Goal: Task Accomplishment & Management: Manage account settings

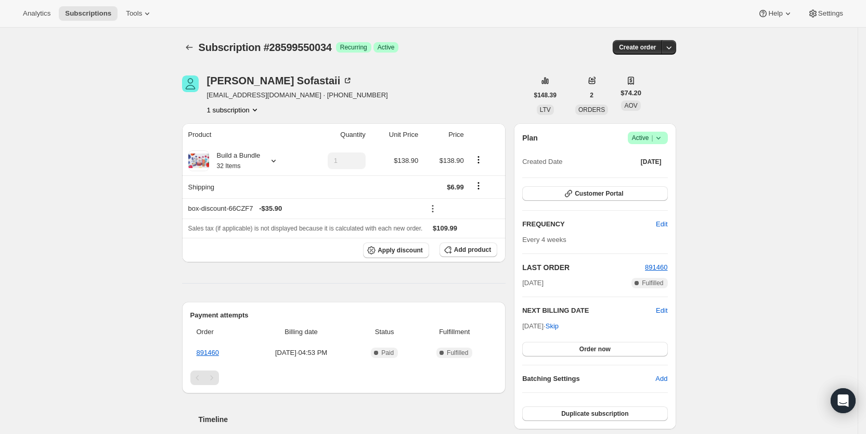
click at [78, 10] on span "Subscriptions" at bounding box center [88, 13] width 46 height 8
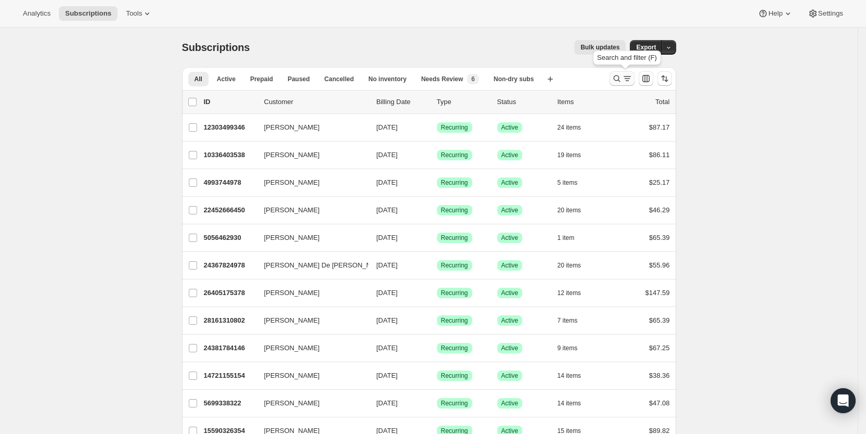
click at [630, 79] on icon "Search and filter results" at bounding box center [627, 78] width 6 height 1
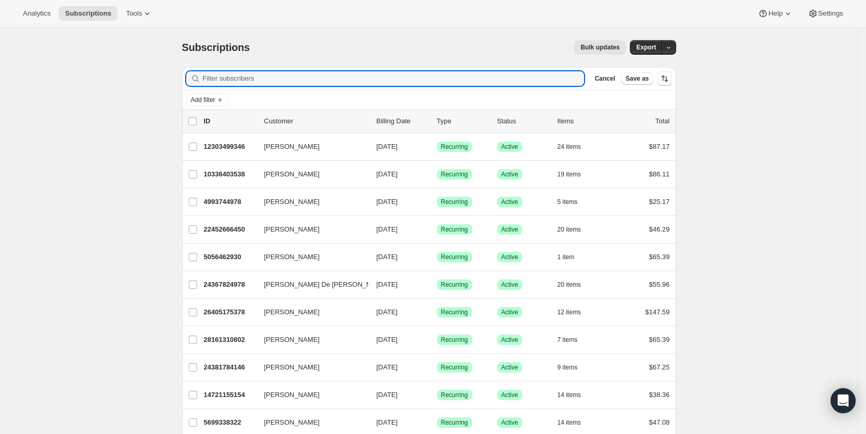
paste input "[EMAIL_ADDRESS][DOMAIN_NAME]"
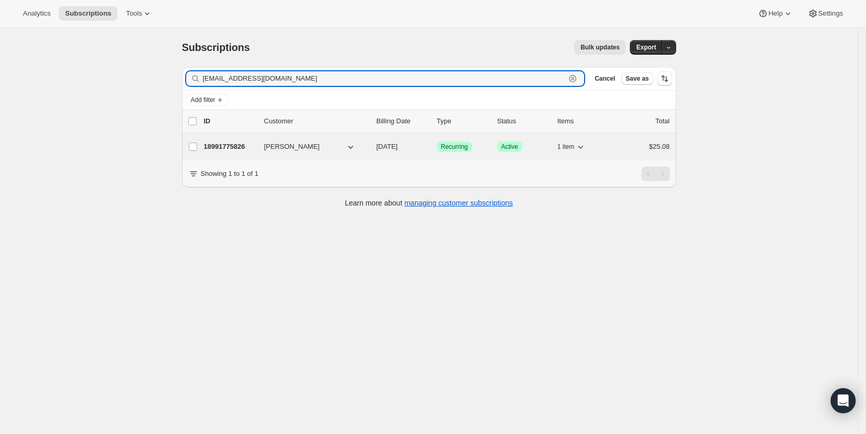
type input "[EMAIL_ADDRESS][DOMAIN_NAME]"
click at [398, 146] on span "[DATE]" at bounding box center [386, 146] width 21 height 8
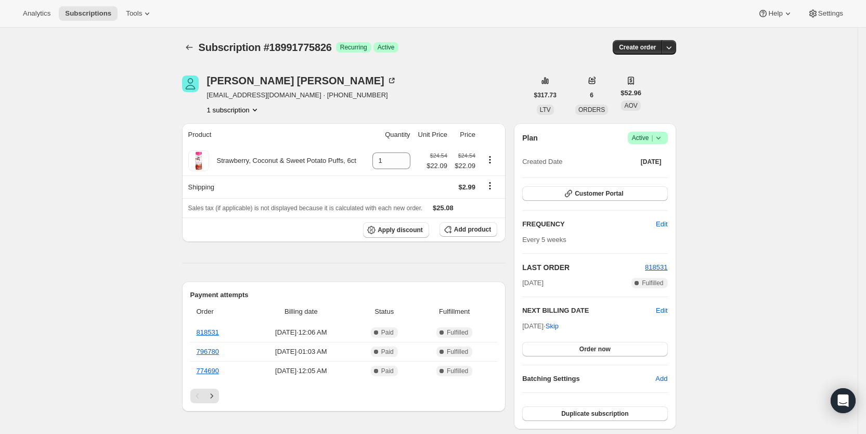
click at [664, 138] on icon at bounding box center [658, 138] width 10 height 10
click at [655, 173] on span "Cancel subscription" at bounding box center [651, 176] width 59 height 8
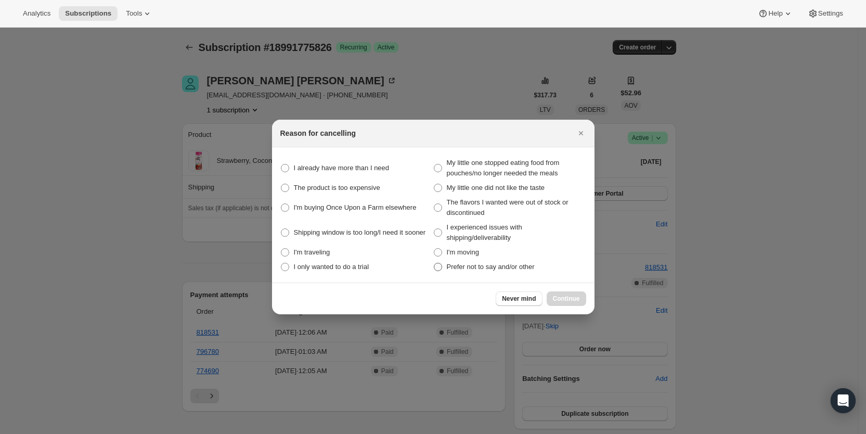
click at [449, 264] on span "Prefer not to say and/or other" at bounding box center [491, 267] width 88 height 8
click at [434, 263] on other "Prefer not to say and/or other" at bounding box center [434, 263] width 1 height 1
radio other "true"
click at [560, 298] on span "Continue" at bounding box center [566, 298] width 27 height 8
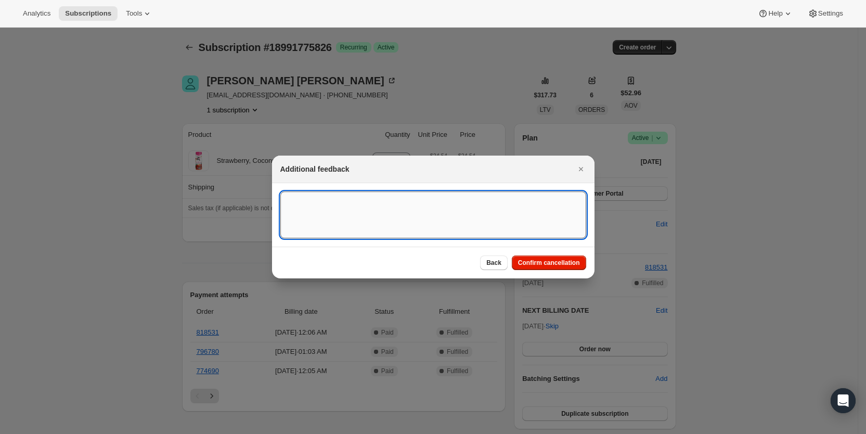
click at [349, 207] on textarea ":rgac:" at bounding box center [433, 214] width 306 height 47
type textarea "Has [MEDICAL_DATA] and can't eat all of this, SY"
click at [551, 260] on span "Confirm cancellation" at bounding box center [549, 262] width 62 height 8
